Goal: Register for event/course

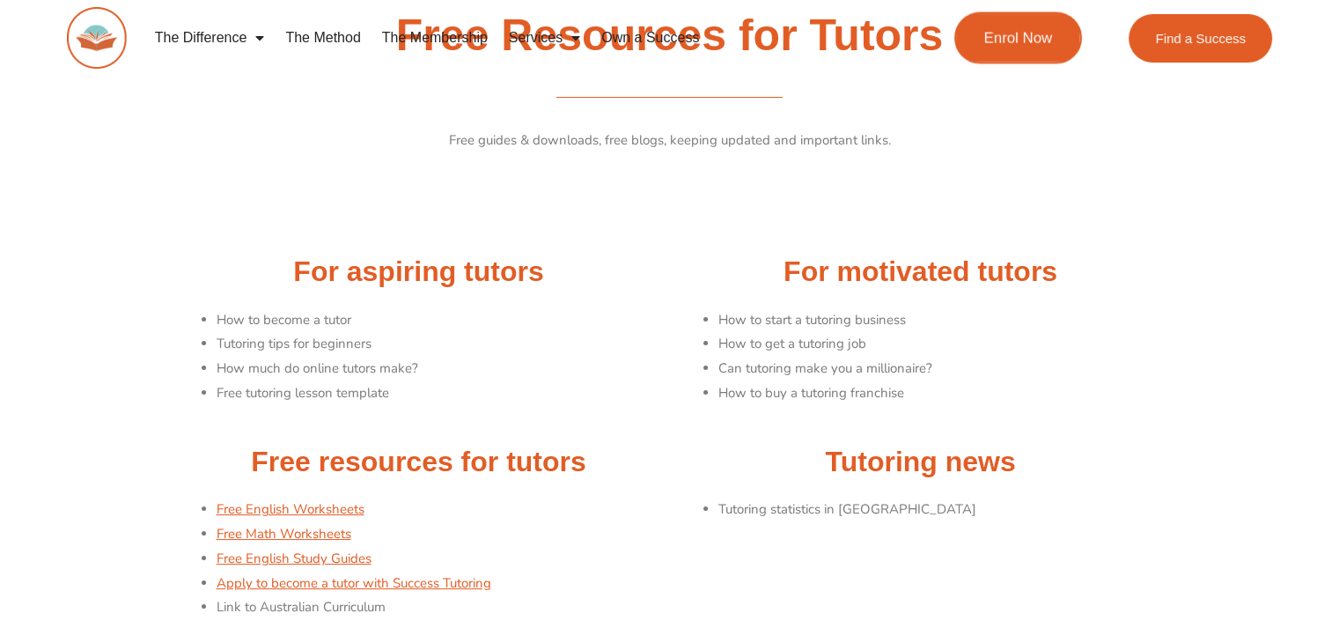
click at [1028, 50] on link "Enrol Now" at bounding box center [1018, 38] width 128 height 52
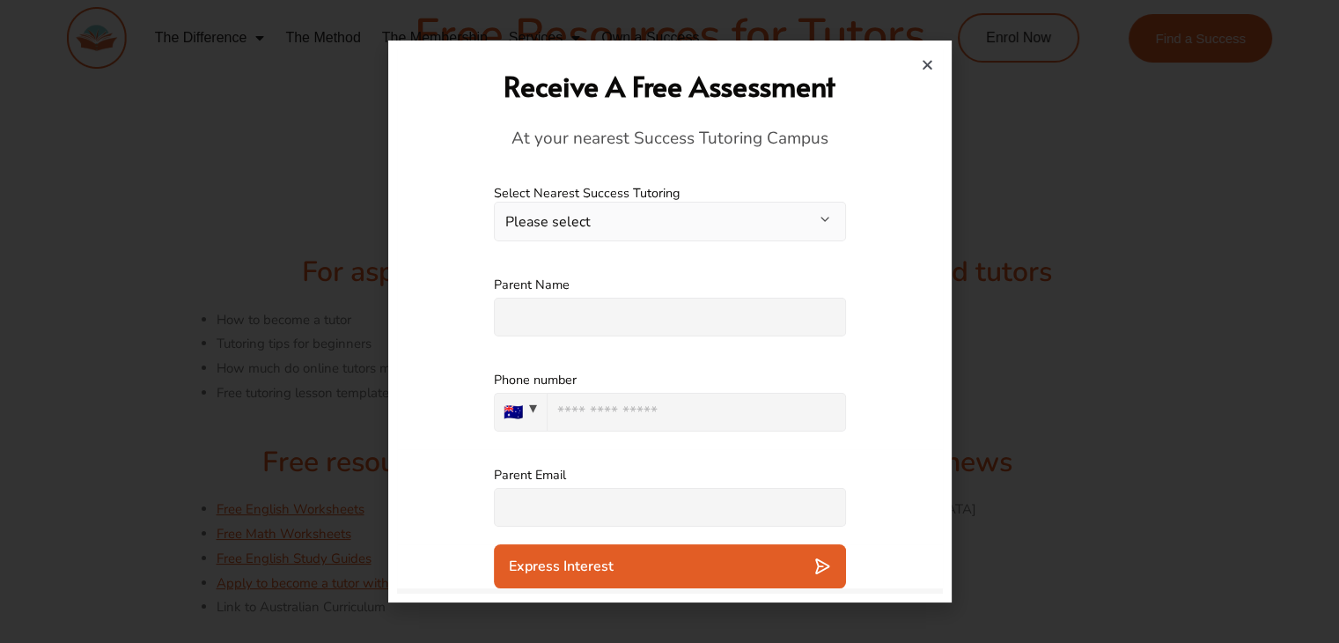
click at [637, 224] on button "Please select" at bounding box center [670, 222] width 352 height 40
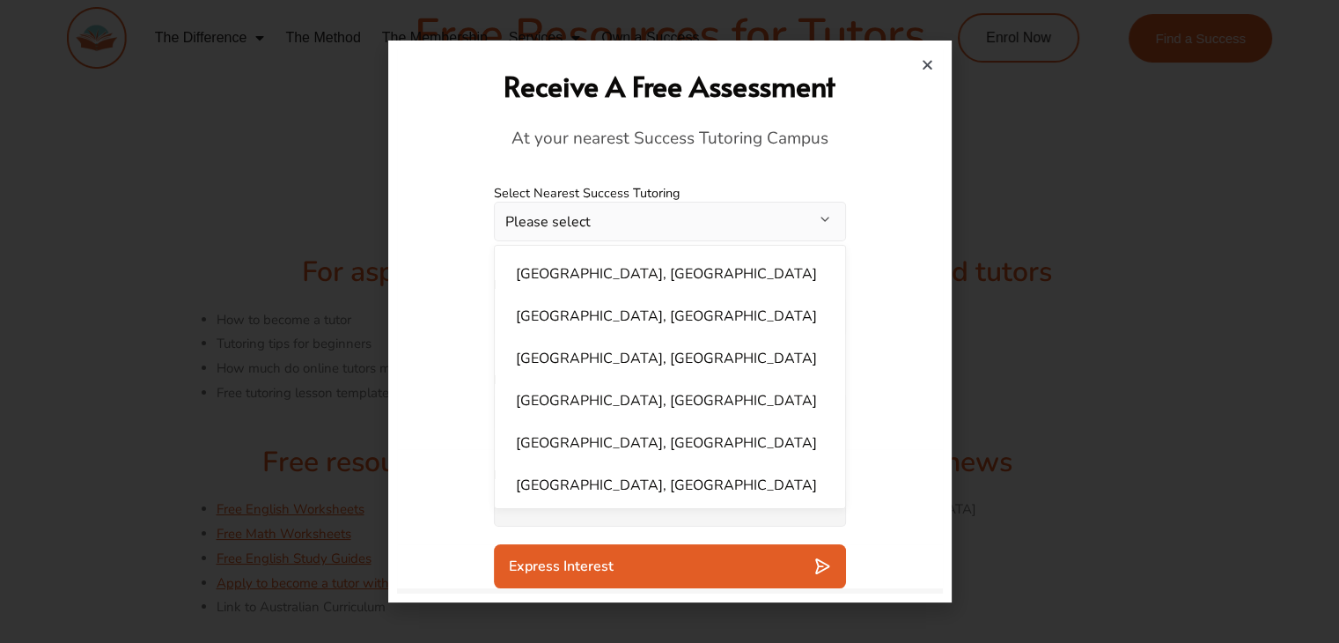
click at [556, 438] on li "[GEOGRAPHIC_DATA], [GEOGRAPHIC_DATA]" at bounding box center [669, 442] width 329 height 35
select select "**********"
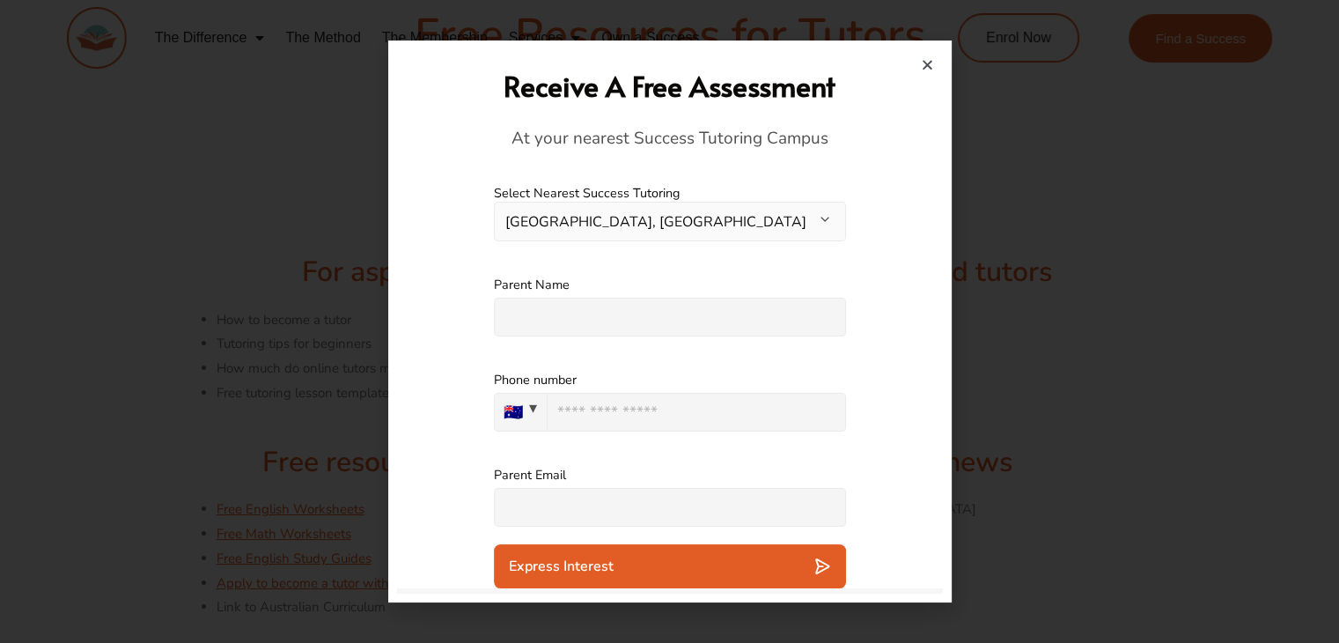
click at [567, 304] on input "text" at bounding box center [670, 317] width 352 height 39
click at [929, 65] on icon "Close" at bounding box center [927, 64] width 13 height 13
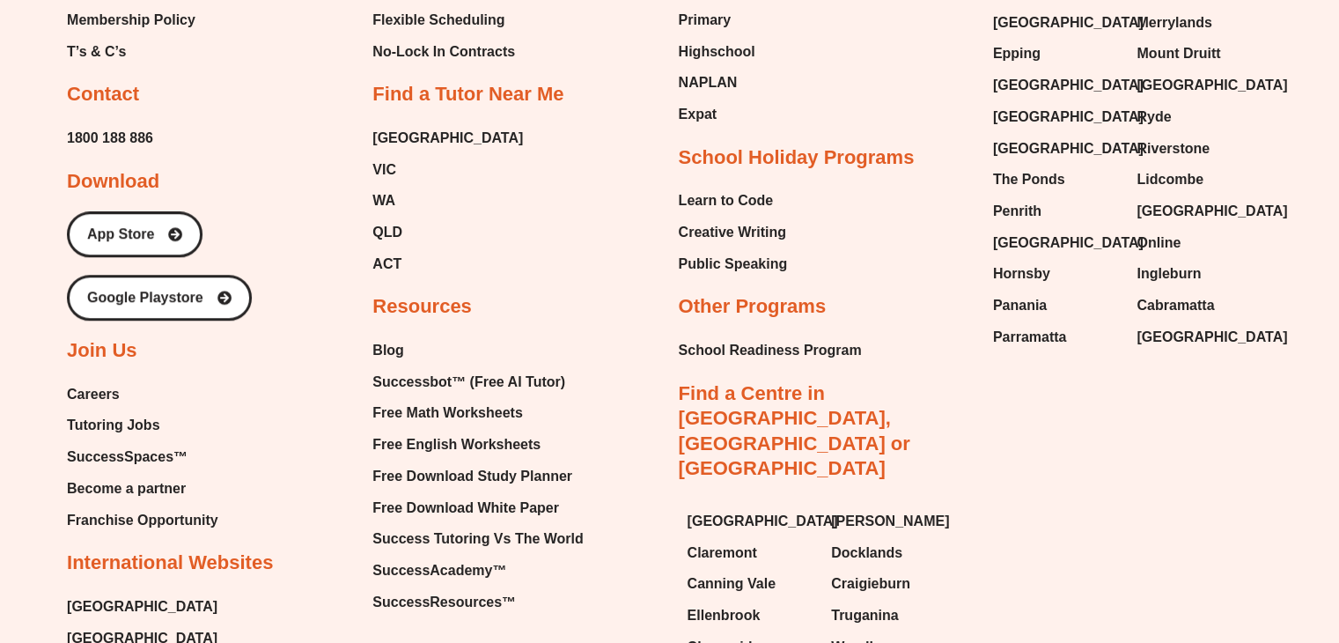
scroll to position [1056, 0]
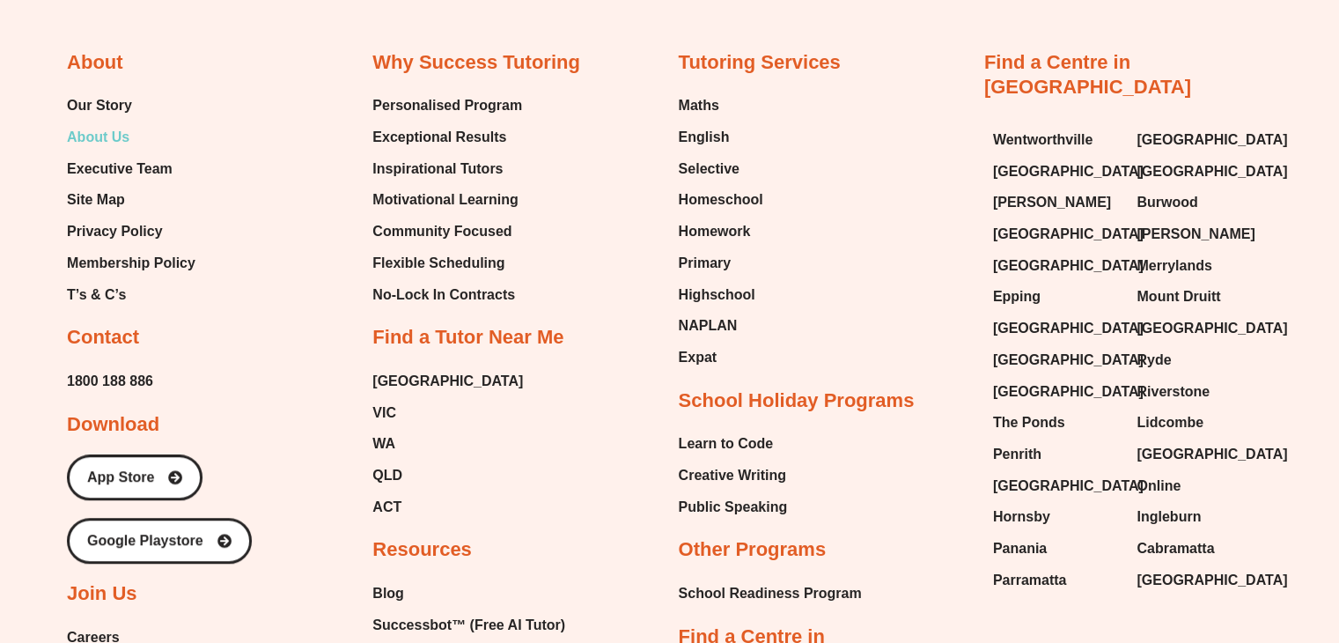
click at [113, 136] on span "About Us" at bounding box center [98, 137] width 63 height 26
click at [114, 104] on span "Our Story" at bounding box center [99, 105] width 65 height 26
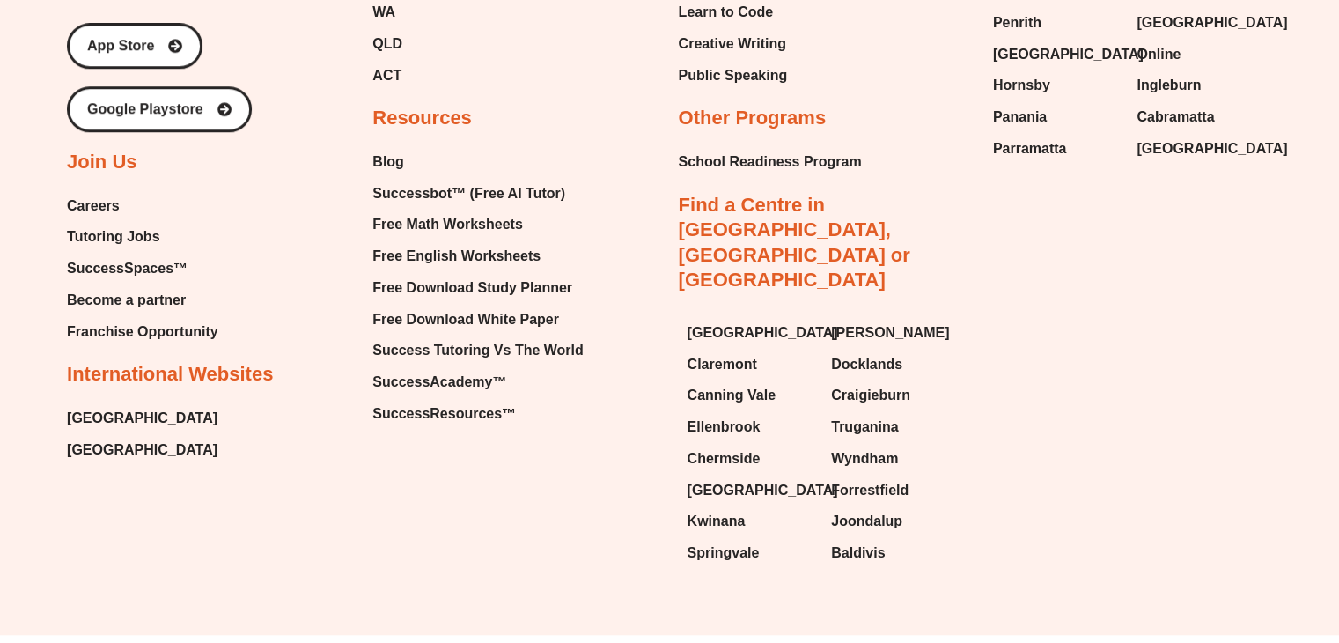
scroll to position [1495, 0]
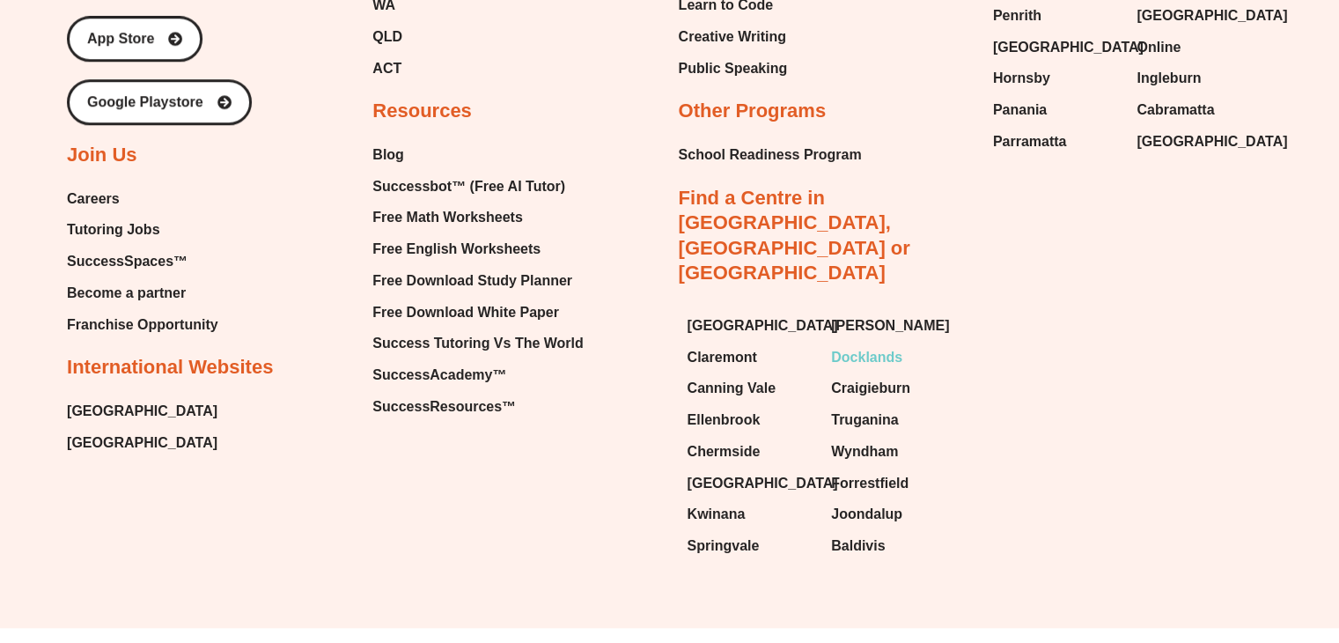
click at [881, 344] on span "Docklands" at bounding box center [866, 357] width 71 height 26
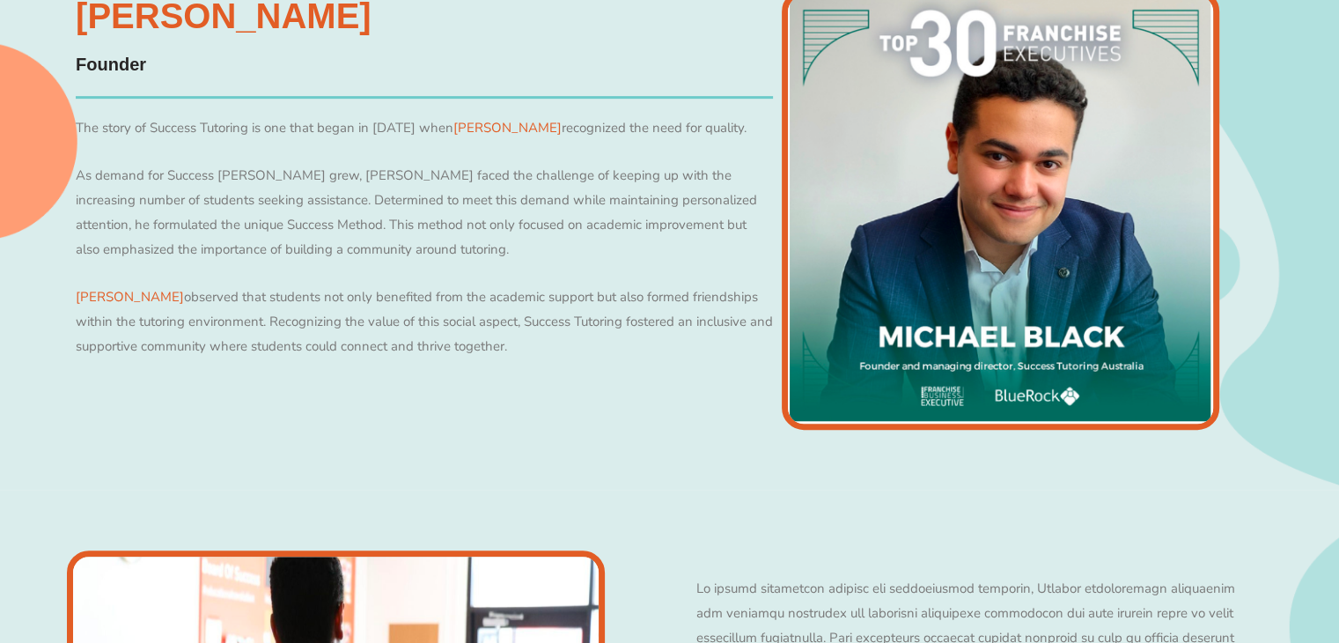
scroll to position [880, 0]
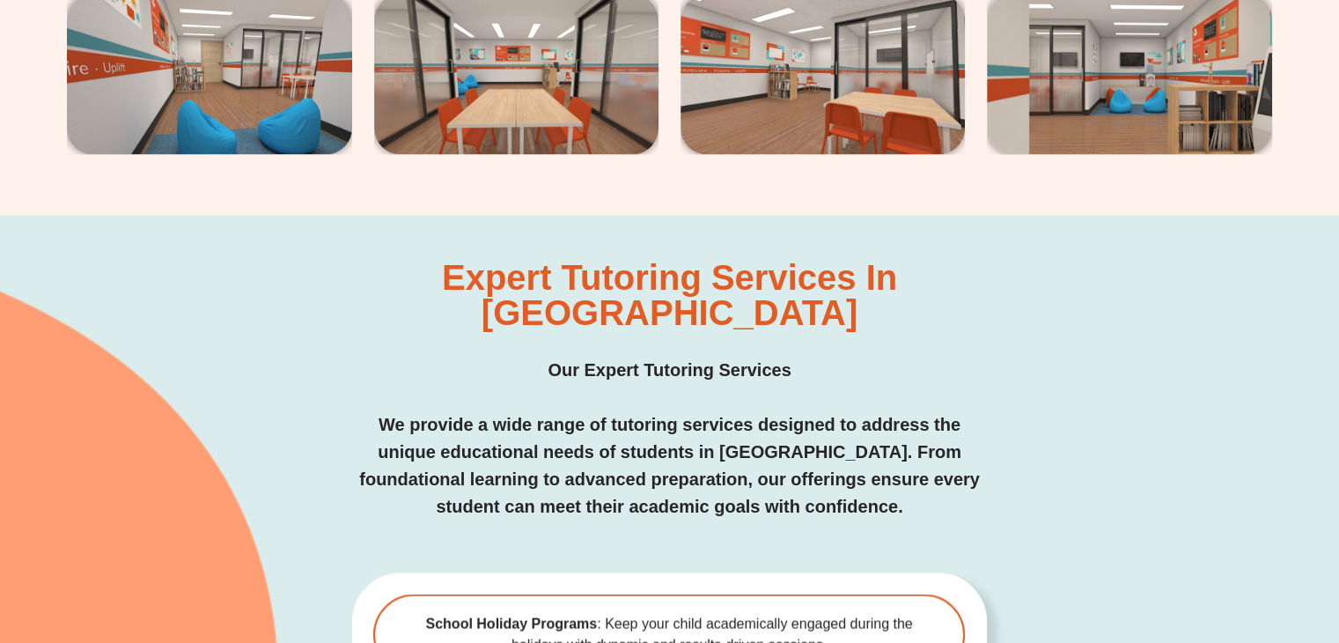
scroll to position [1528, 0]
